Goal: Navigation & Orientation: Find specific page/section

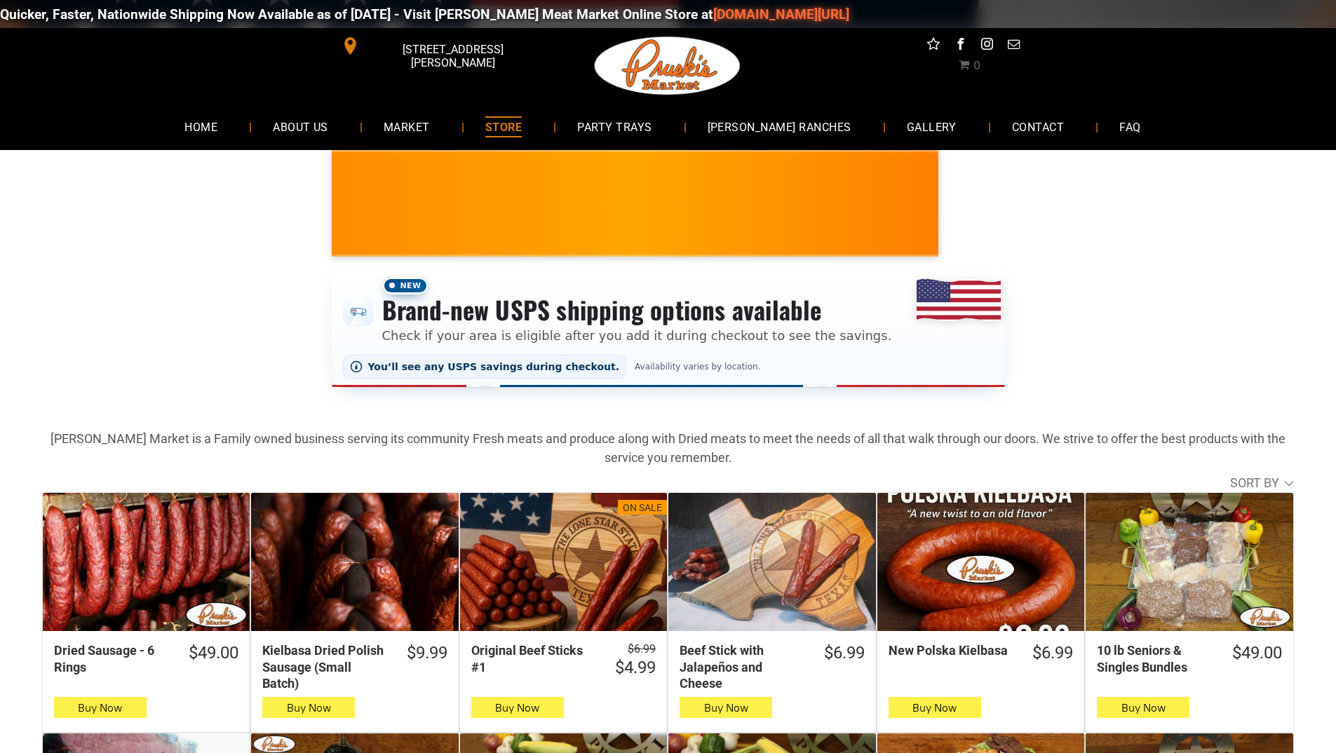
click at [711, 18] on link "[DOMAIN_NAME][URL]" at bounding box center [779, 14] width 136 height 16
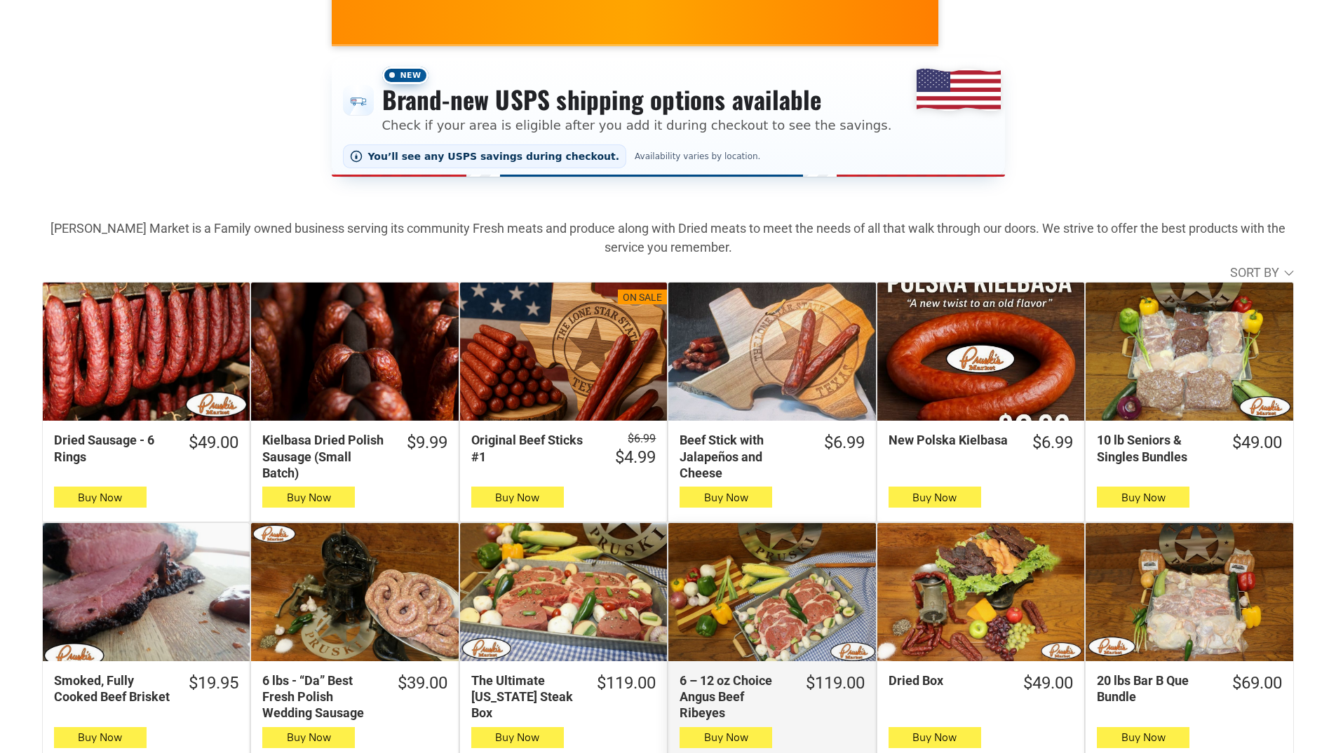
scroll to position [140, 0]
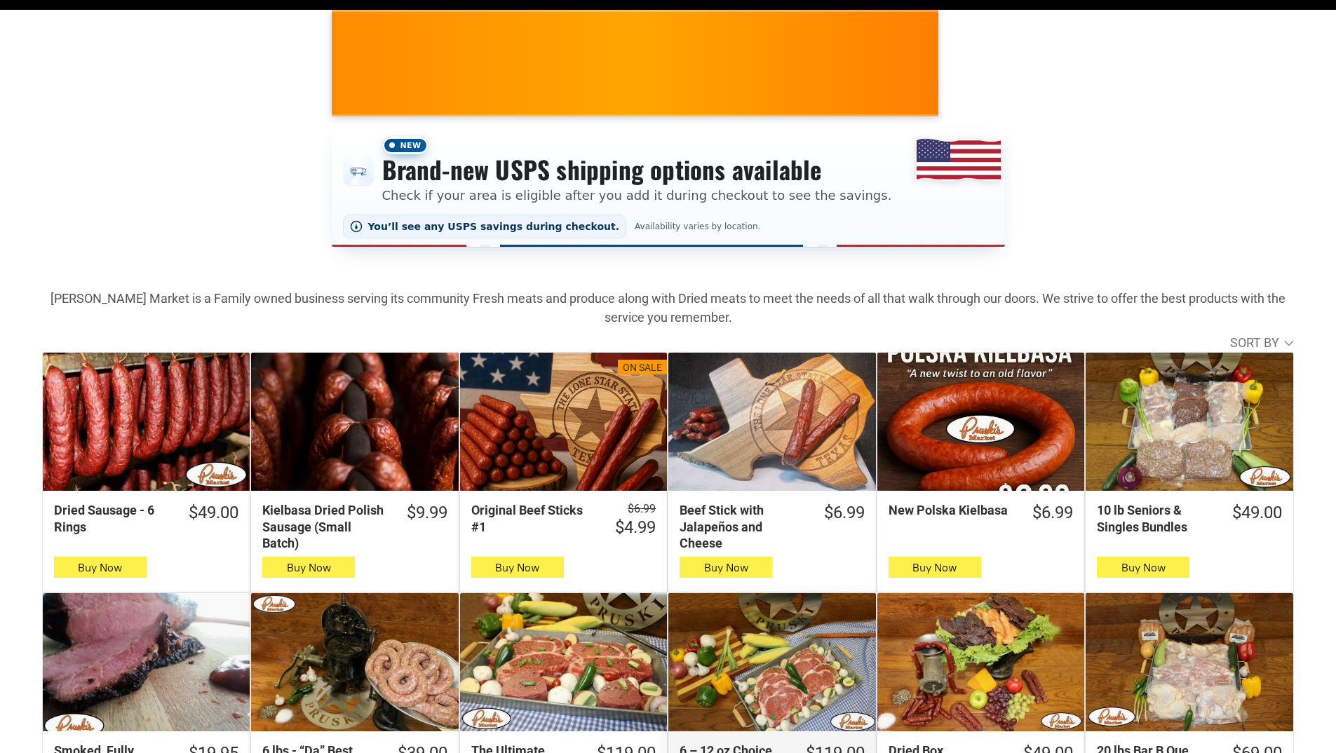
click at [740, 707] on div "6 – 12 oz Choice Angus Beef Ribeyes" at bounding box center [772, 662] width 207 height 138
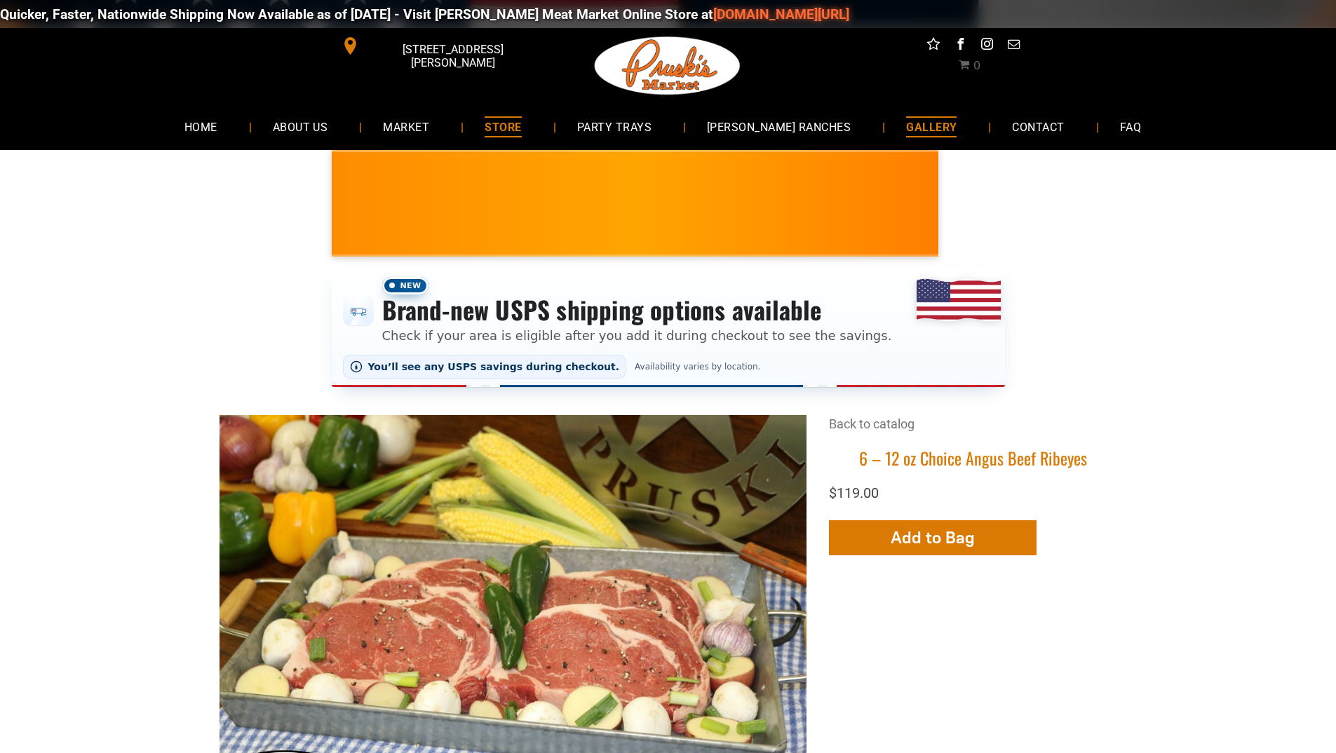
click at [885, 123] on link "GALLERY" at bounding box center [931, 126] width 93 height 37
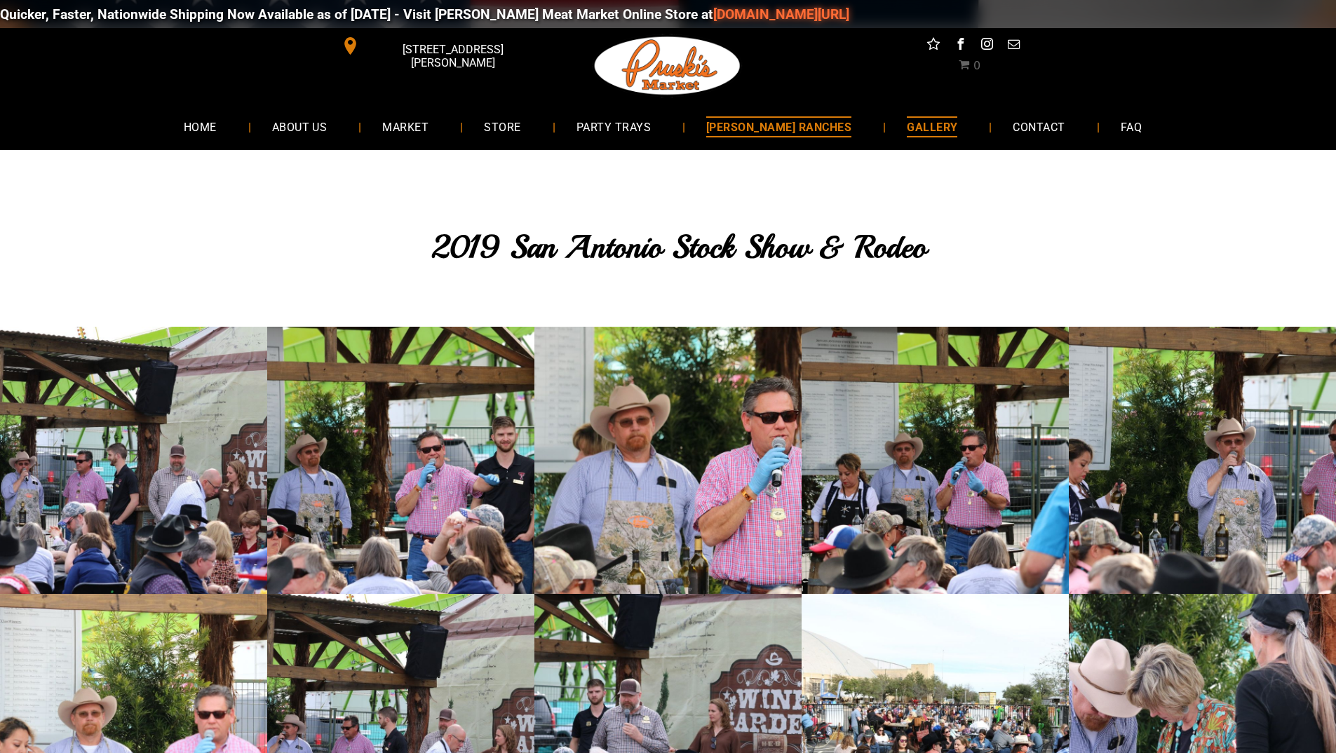
click at [838, 126] on link "[PERSON_NAME] RANCHES" at bounding box center [778, 126] width 187 height 37
